Goal: Task Accomplishment & Management: Manage account settings

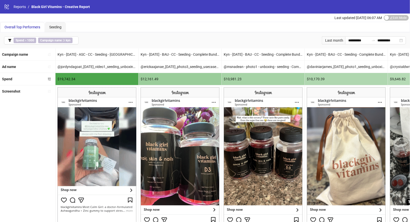
click at [331, 41] on div "Last month" at bounding box center [333, 40] width 23 height 8
click at [399, 41] on div "**********" at bounding box center [376, 40] width 61 height 8
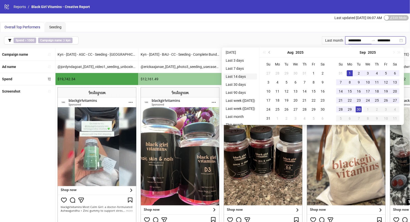
type input "**********"
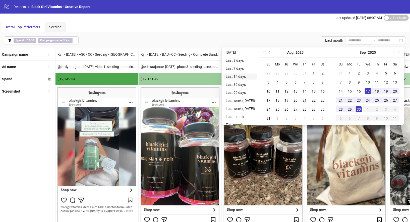
click at [248, 77] on li "Last 14 days" at bounding box center [240, 77] width 33 height 6
